Goal: Entertainment & Leisure: Consume media (video, audio)

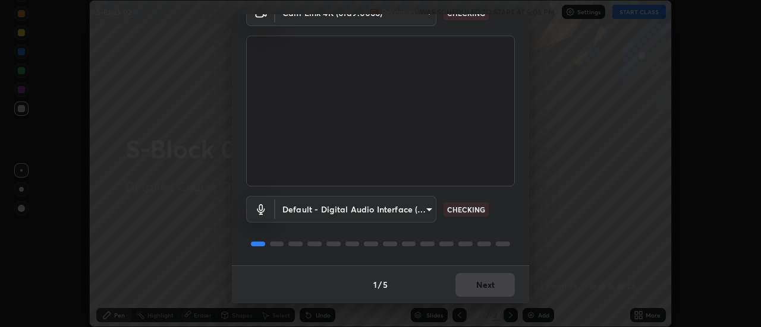
scroll to position [61, 0]
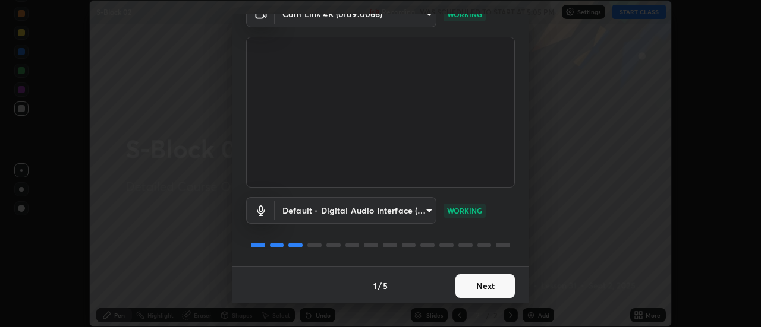
click at [494, 285] on button "Next" at bounding box center [484, 287] width 59 height 24
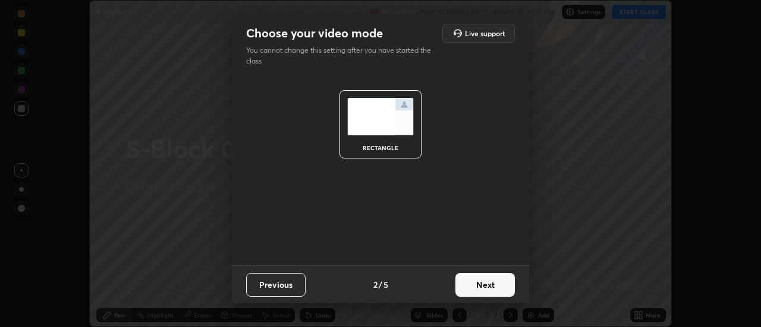
scroll to position [0, 0]
click at [492, 288] on button "Next" at bounding box center [484, 285] width 59 height 24
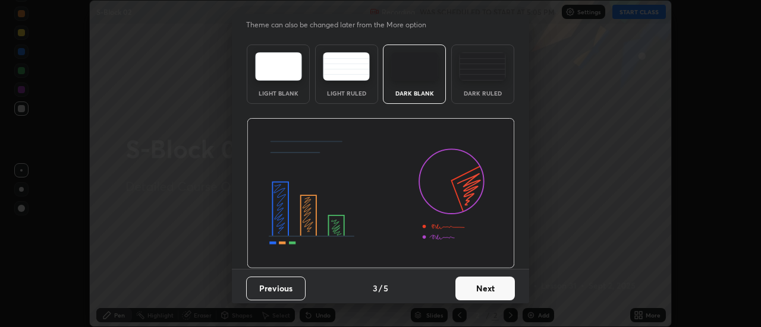
scroll to position [29, 0]
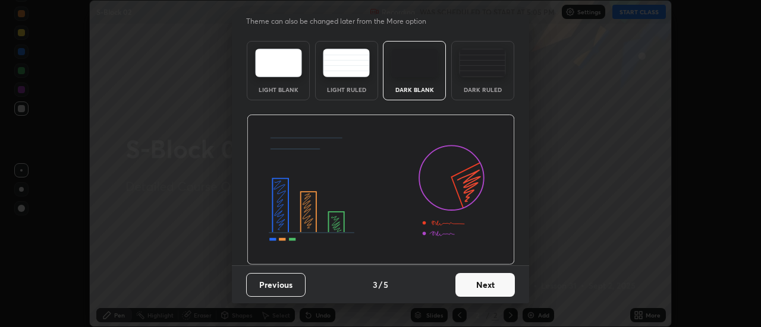
click at [493, 285] on button "Next" at bounding box center [484, 285] width 59 height 24
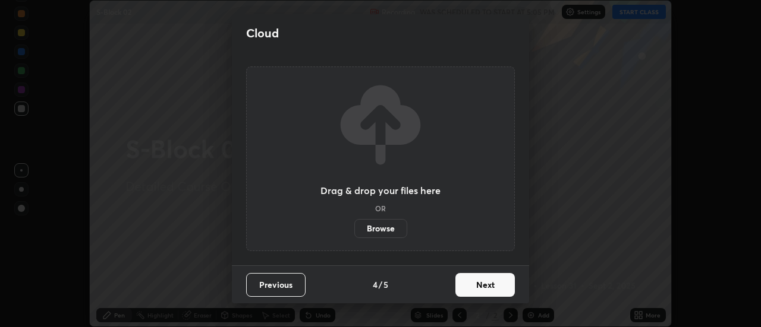
scroll to position [0, 0]
click at [494, 286] on button "Next" at bounding box center [484, 285] width 59 height 24
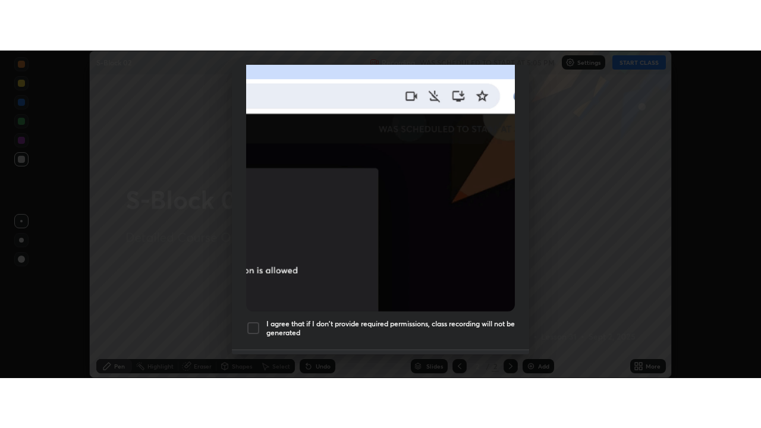
scroll to position [305, 0]
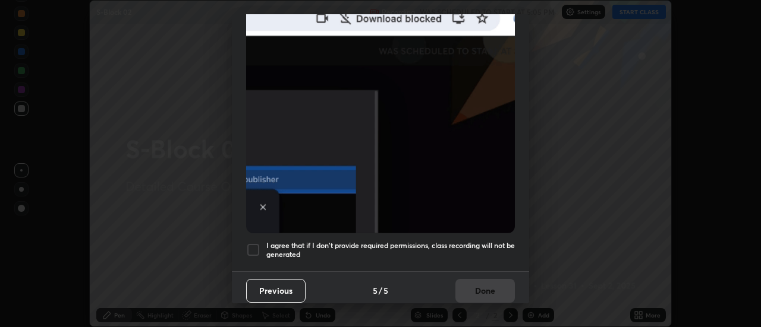
click at [256, 244] on div at bounding box center [253, 250] width 14 height 14
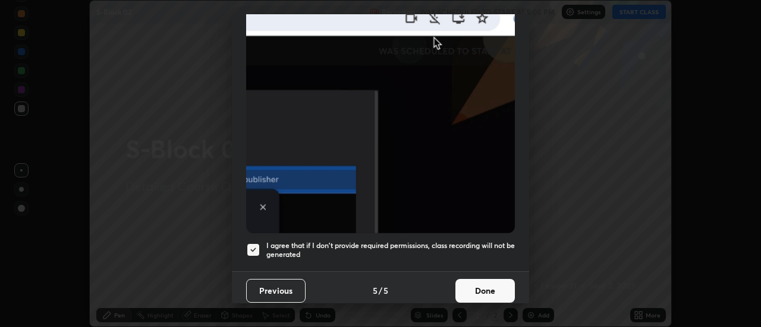
click at [465, 293] on button "Done" at bounding box center [484, 291] width 59 height 24
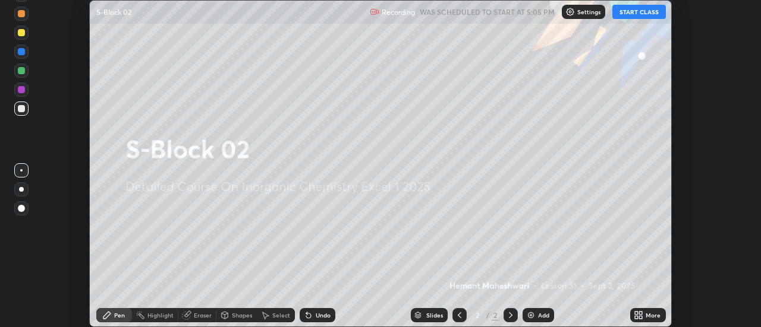
click at [617, 12] on button "START CLASS" at bounding box center [638, 12] width 53 height 14
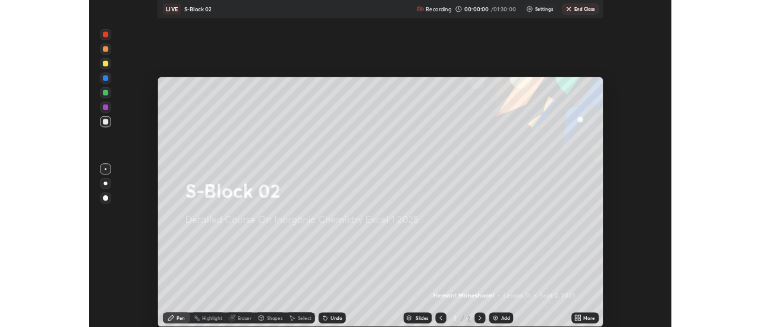
scroll to position [428, 761]
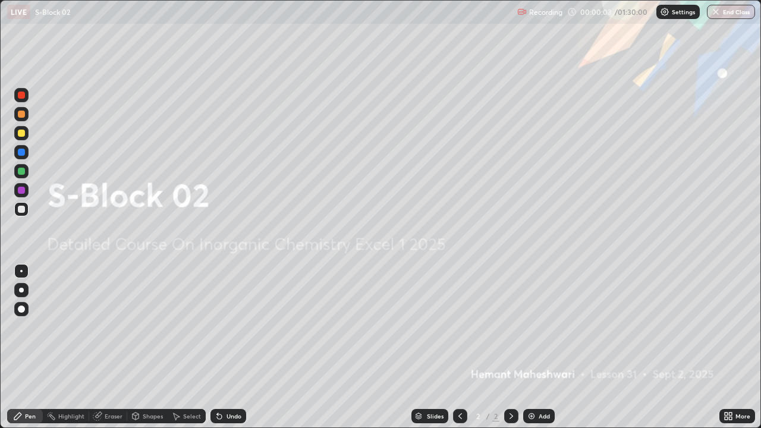
click at [542, 327] on div "Add" at bounding box center [543, 416] width 11 height 6
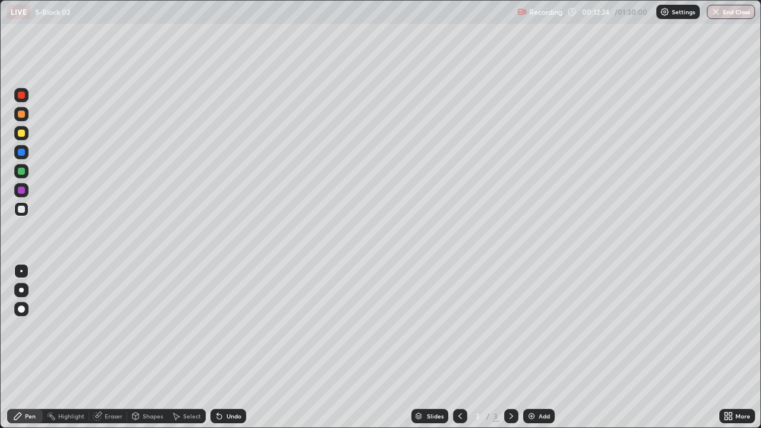
click at [533, 327] on img at bounding box center [532, 416] width 10 height 10
click at [531, 327] on img at bounding box center [532, 416] width 10 height 10
click at [117, 327] on div "Eraser" at bounding box center [114, 416] width 18 height 6
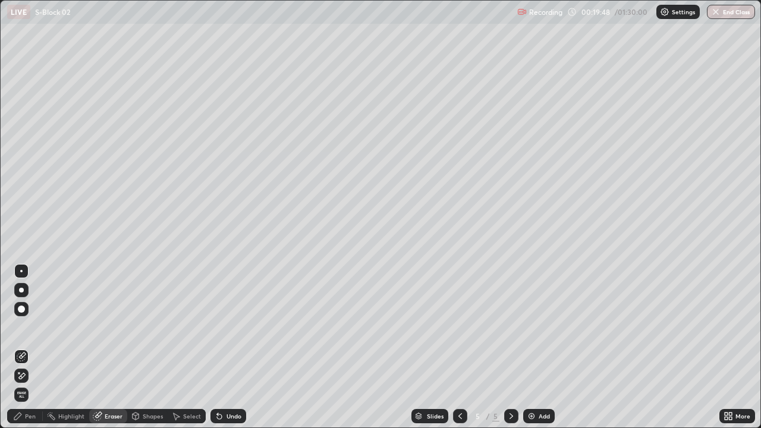
click at [36, 327] on div "Pen" at bounding box center [25, 416] width 36 height 14
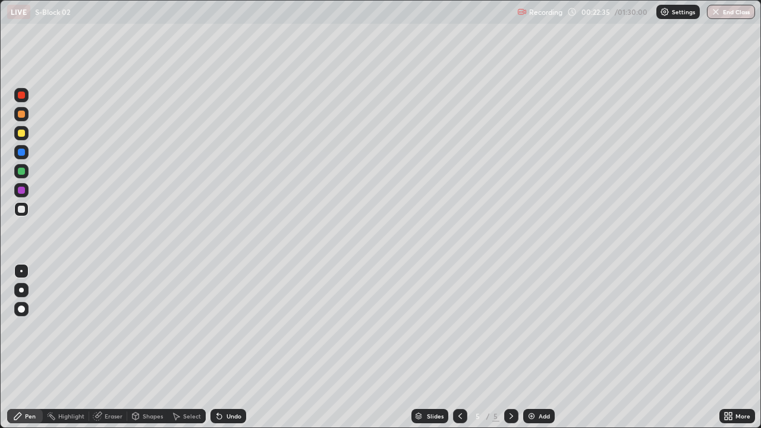
click at [528, 327] on img at bounding box center [532, 416] width 10 height 10
click at [728, 327] on icon at bounding box center [728, 416] width 10 height 10
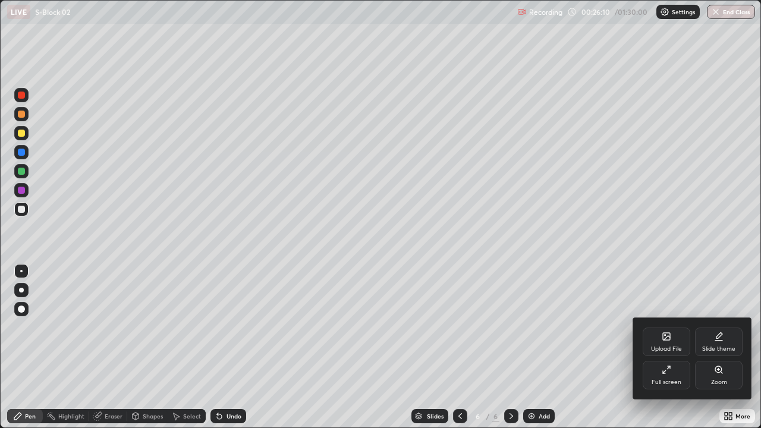
click at [676, 327] on div "Full screen" at bounding box center [666, 375] width 48 height 29
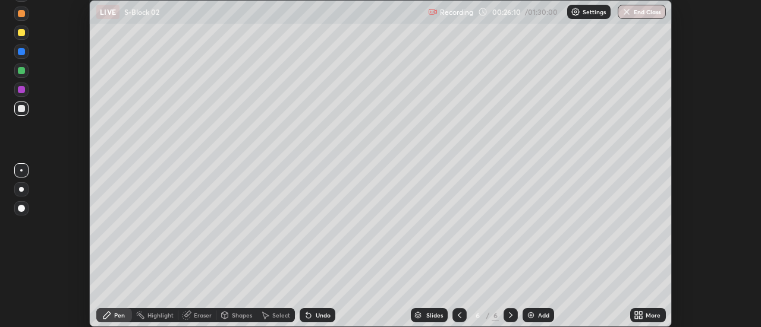
scroll to position [59104, 58671]
